Goal: Task Accomplishment & Management: Complete application form

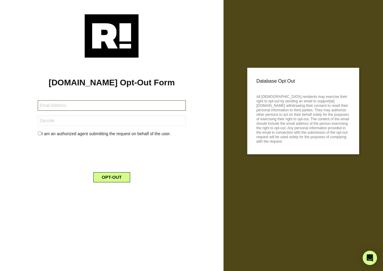
type input "wdkolb@gmail.com"
type input "48009"
type input "[EMAIL_ADDRESS][DOMAIN_NAME]"
type input "75972"
type input "[EMAIL_ADDRESS][DOMAIN_NAME]"
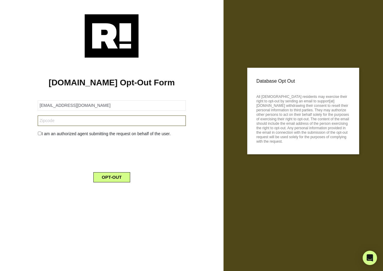
type input "85042"
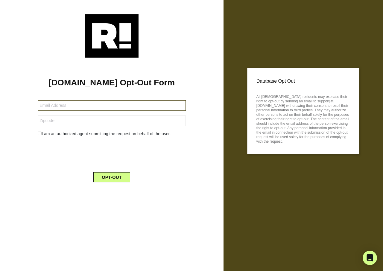
type input "[PERSON_NAME][EMAIL_ADDRESS][DOMAIN_NAME]"
type input "22443"
